Goal: Task Accomplishment & Management: Use online tool/utility

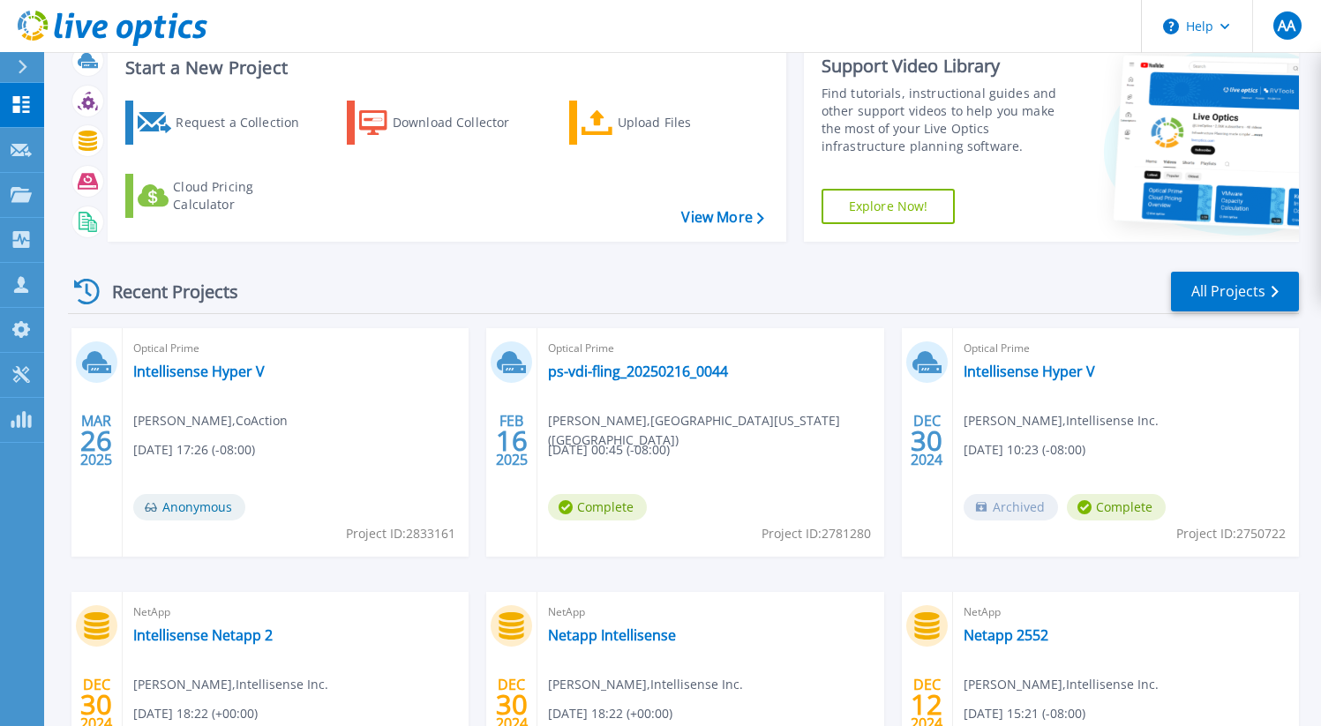
scroll to position [51, 0]
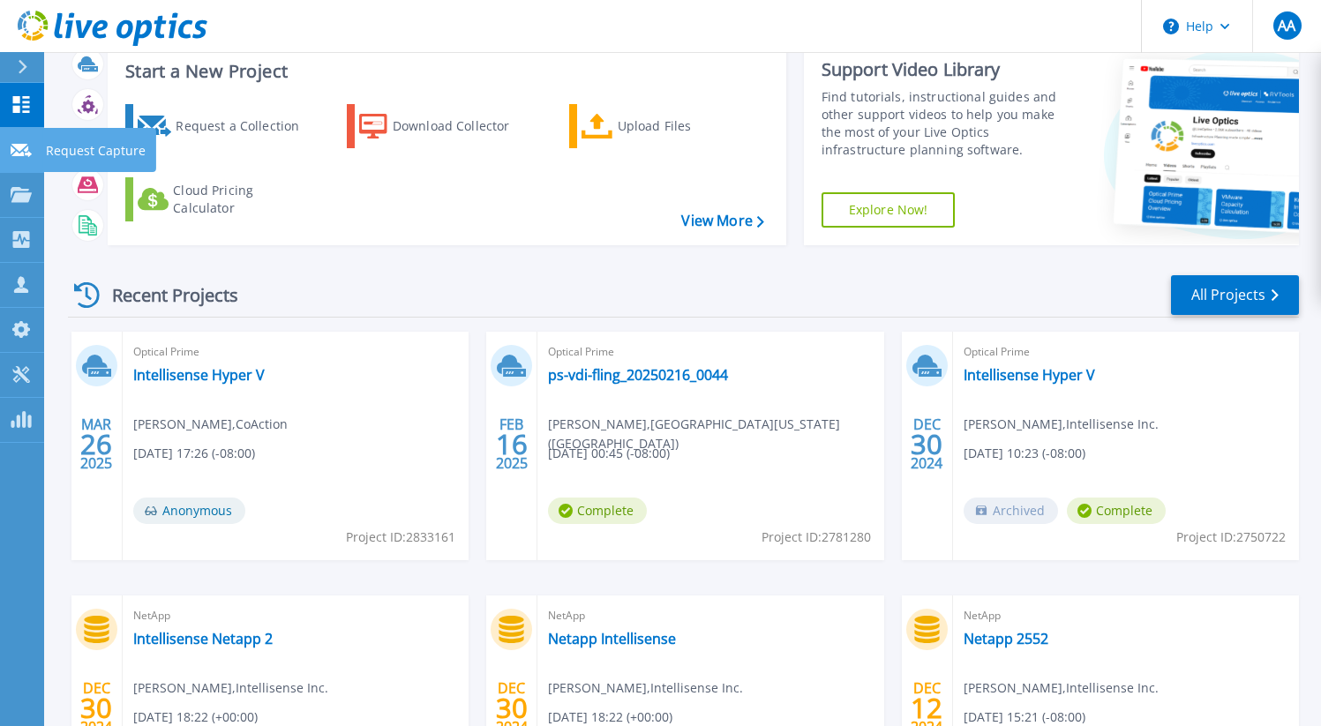
click at [56, 141] on p "Request Capture" at bounding box center [96, 151] width 100 height 46
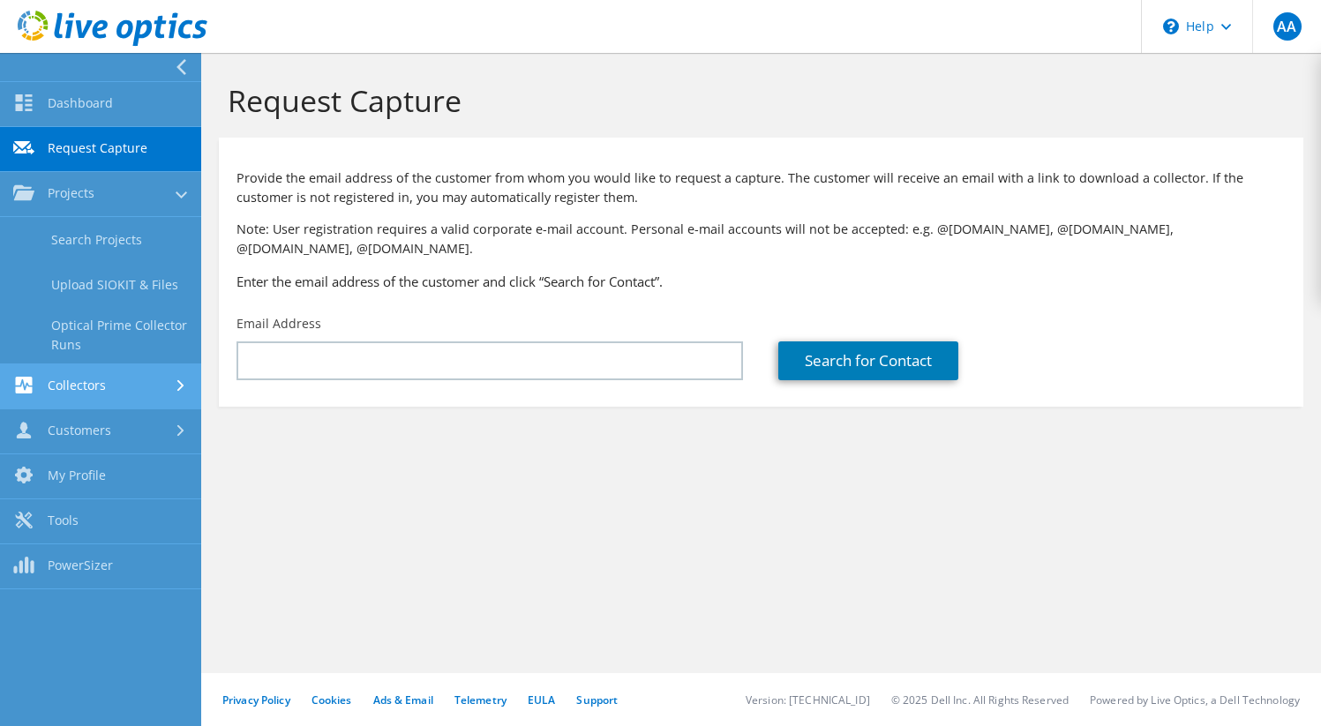
click at [73, 396] on link "Collectors" at bounding box center [100, 386] width 201 height 45
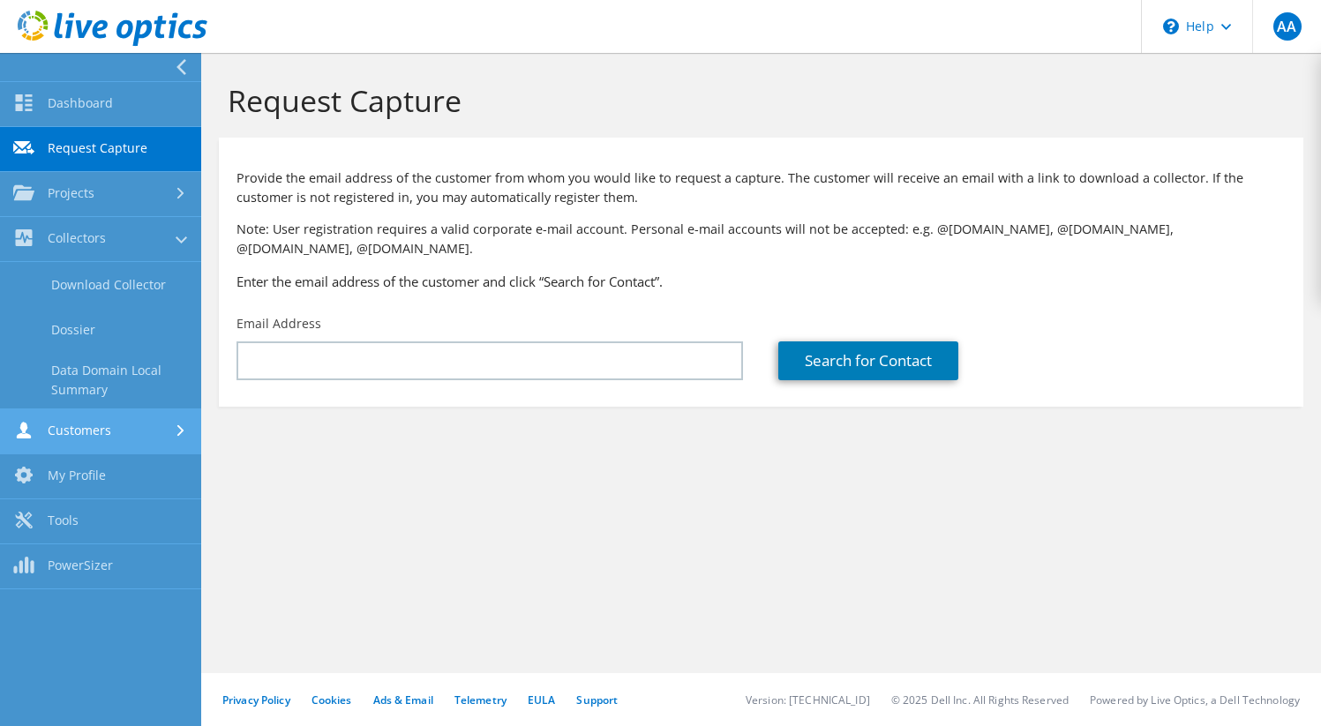
click at [82, 435] on link "Customers" at bounding box center [100, 431] width 201 height 45
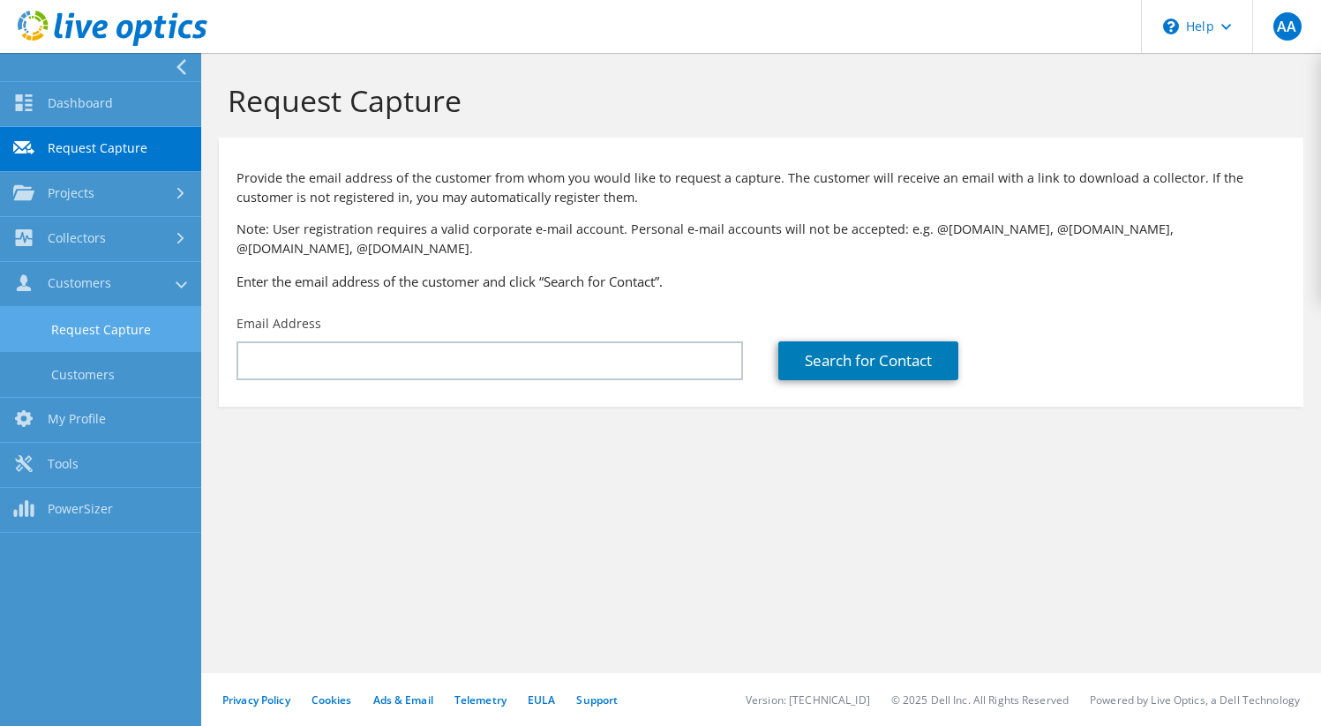
click at [92, 339] on link "Request Capture" at bounding box center [100, 329] width 201 height 45
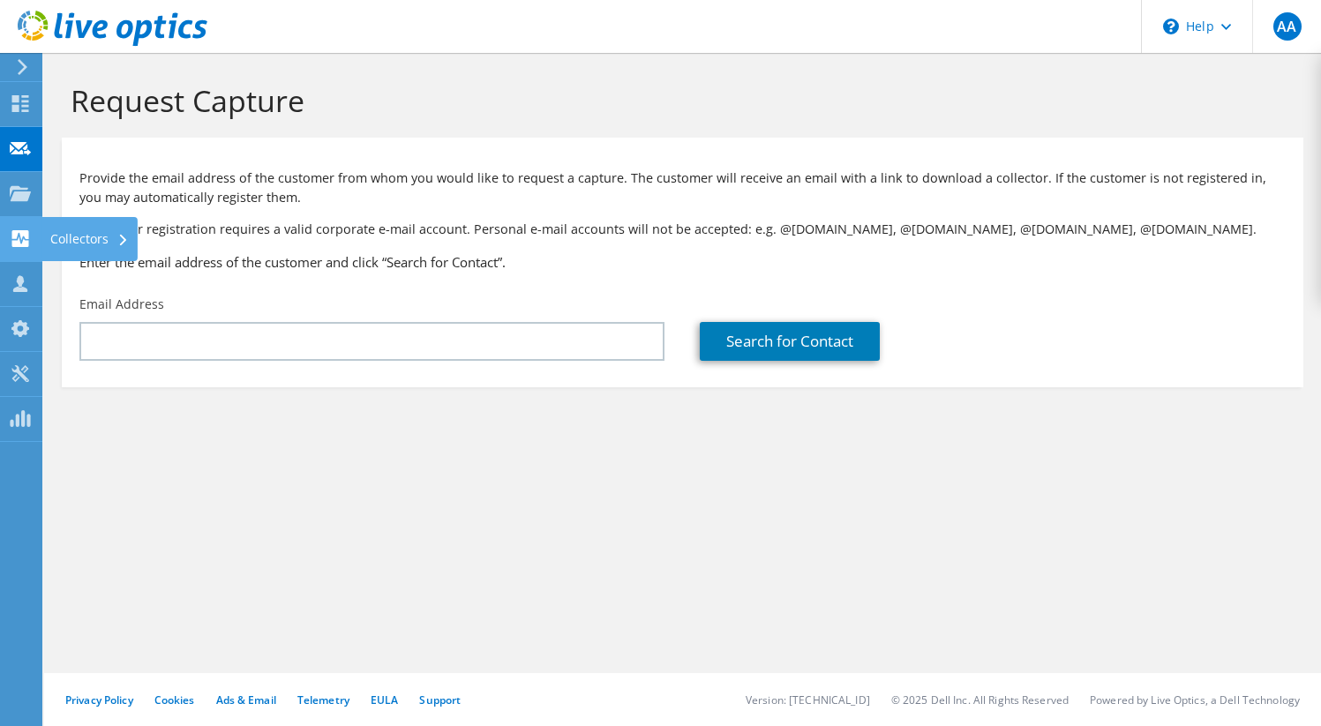
click at [11, 232] on icon at bounding box center [20, 238] width 21 height 17
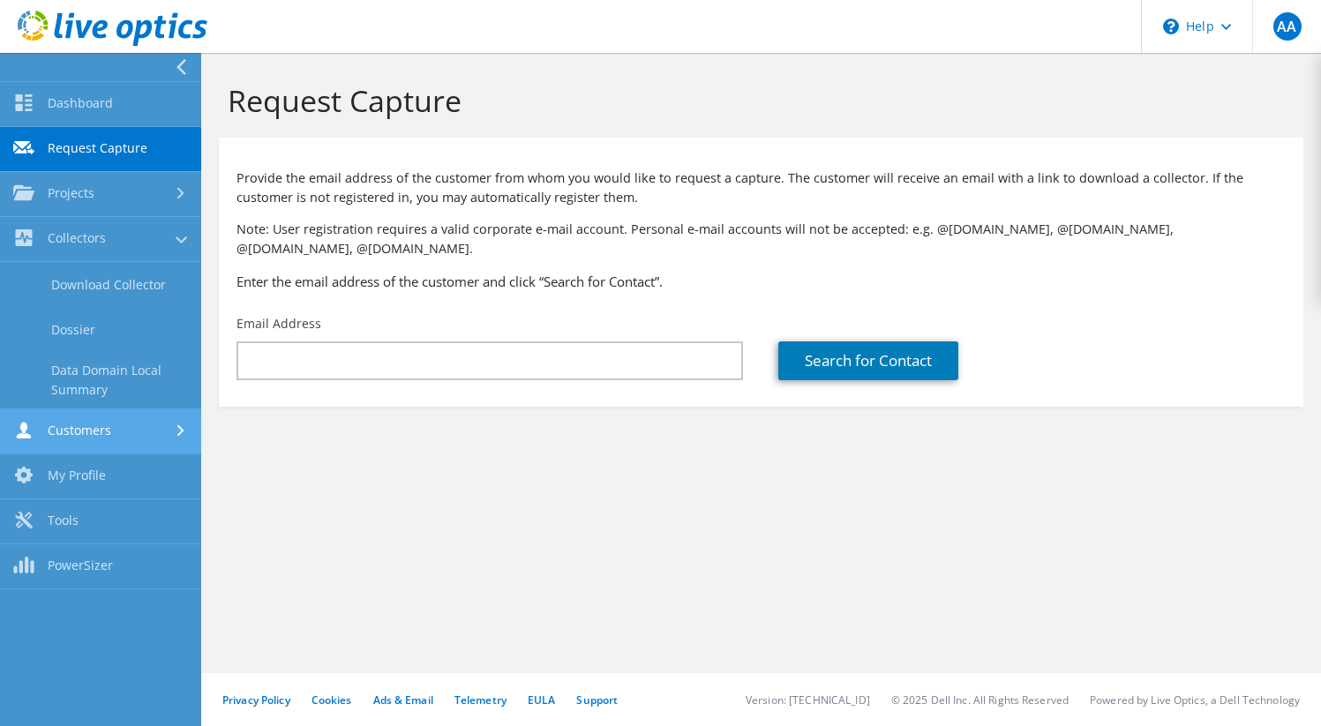
click at [97, 422] on link "Customers" at bounding box center [100, 431] width 201 height 45
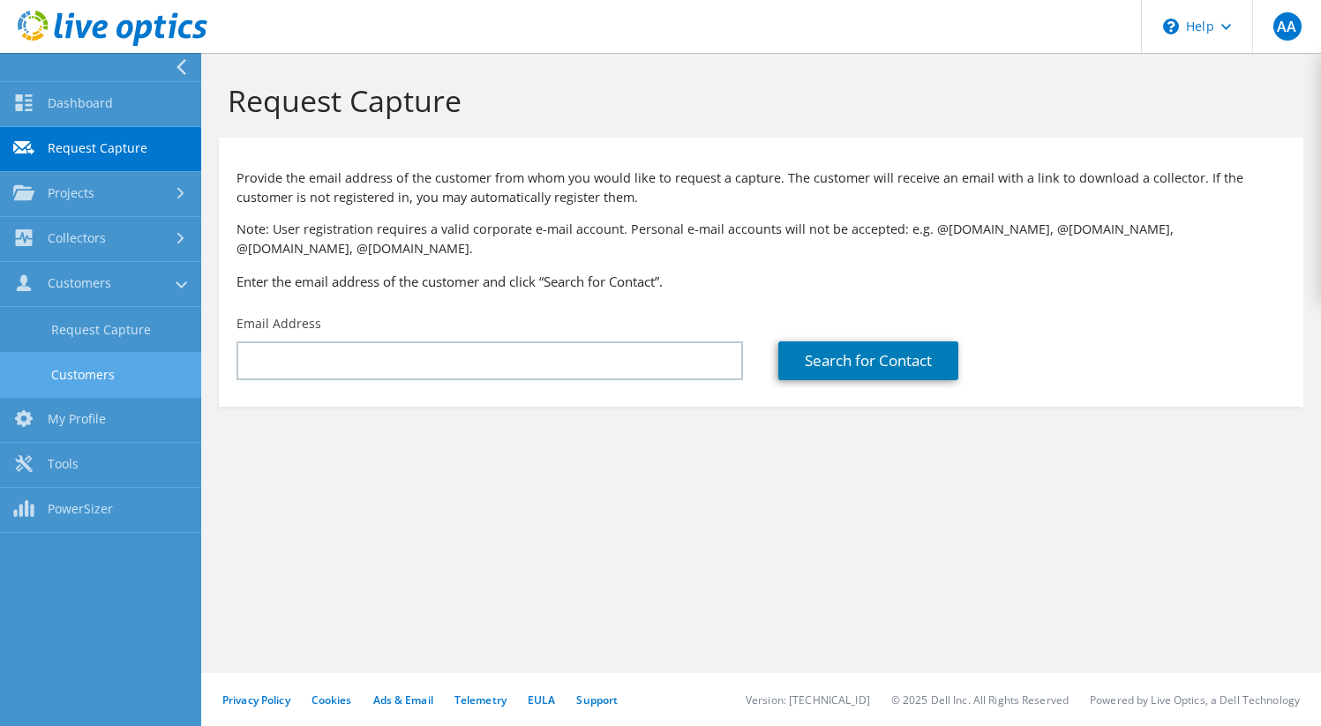
click at [87, 365] on link "Customers" at bounding box center [100, 374] width 201 height 45
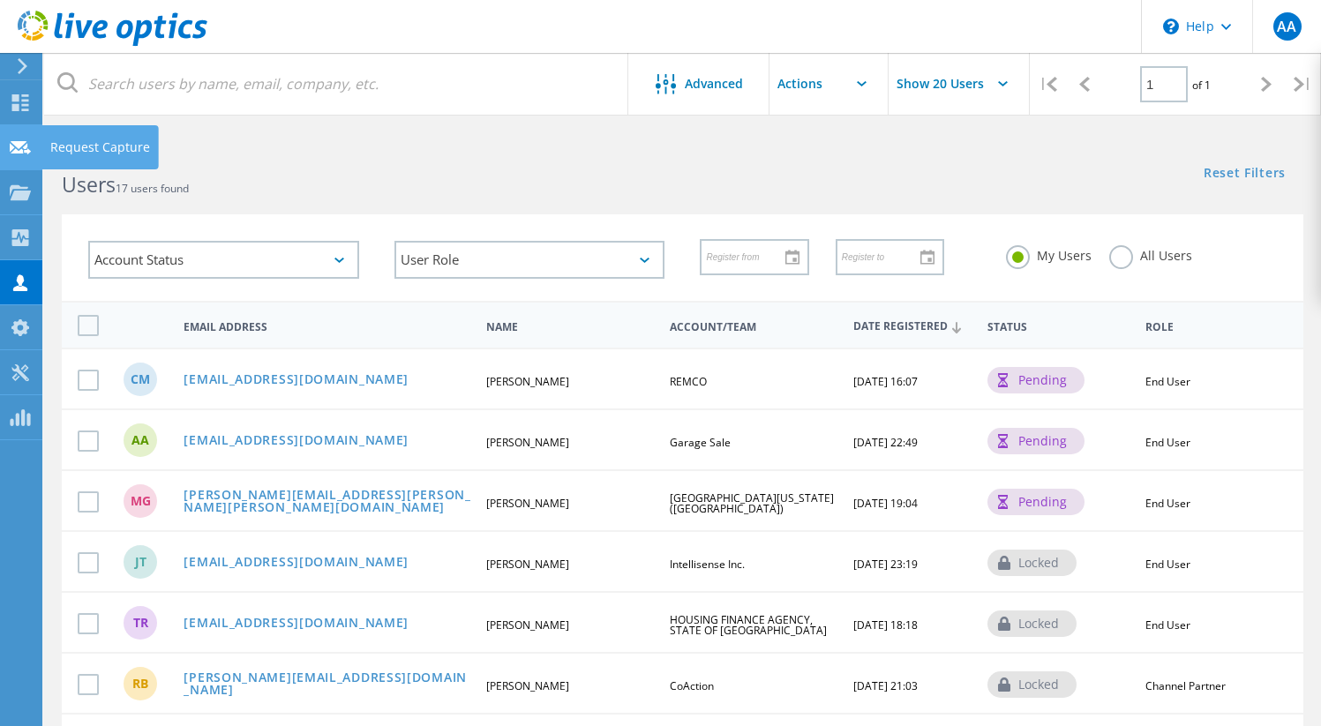
click at [24, 147] on use at bounding box center [20, 146] width 21 height 13
